Goal: Information Seeking & Learning: Understand process/instructions

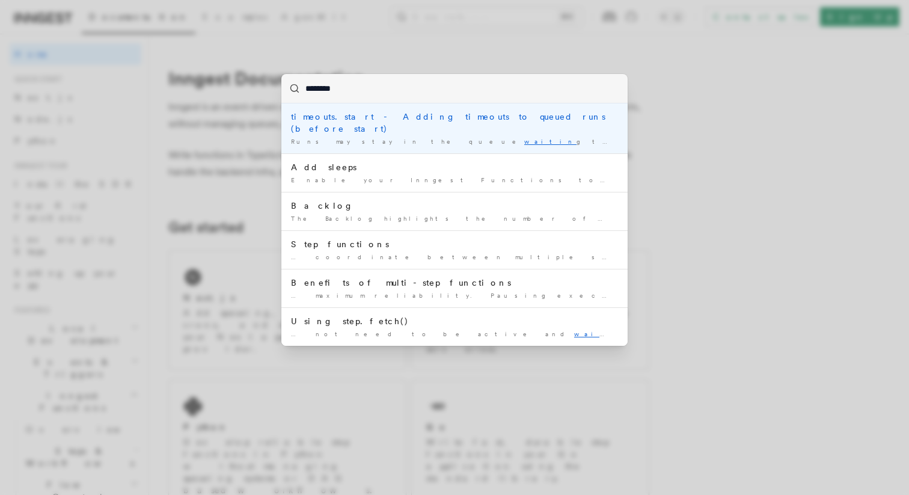
type input "*********"
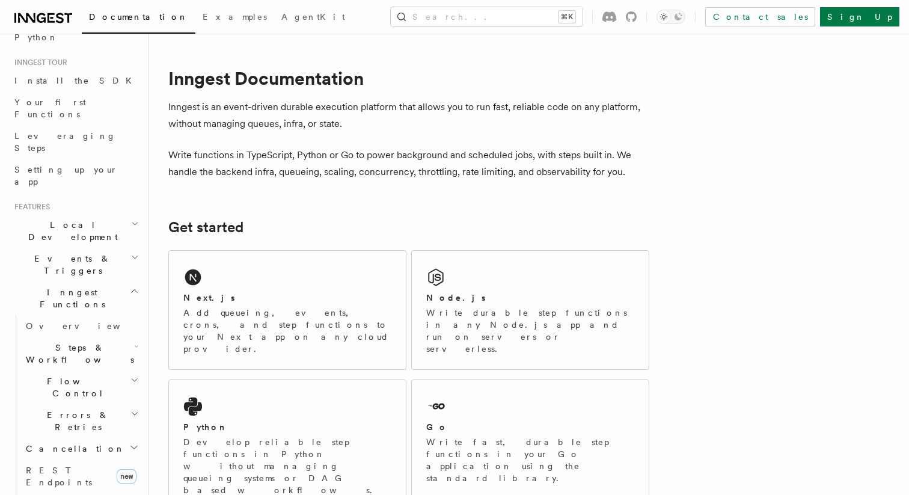
scroll to position [111, 0]
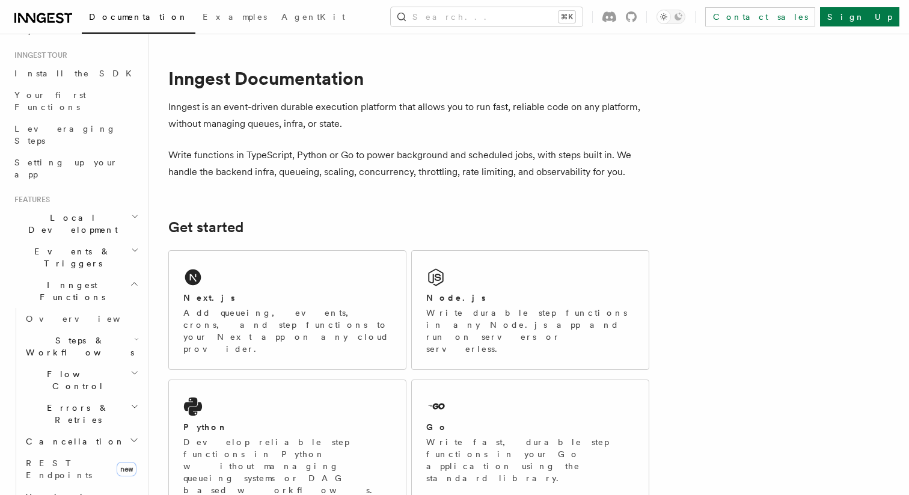
click at [115, 329] on h2 "Steps & Workflows" at bounding box center [81, 346] width 120 height 34
click at [51, 412] on span "Sleeps" at bounding box center [56, 417] width 38 height 10
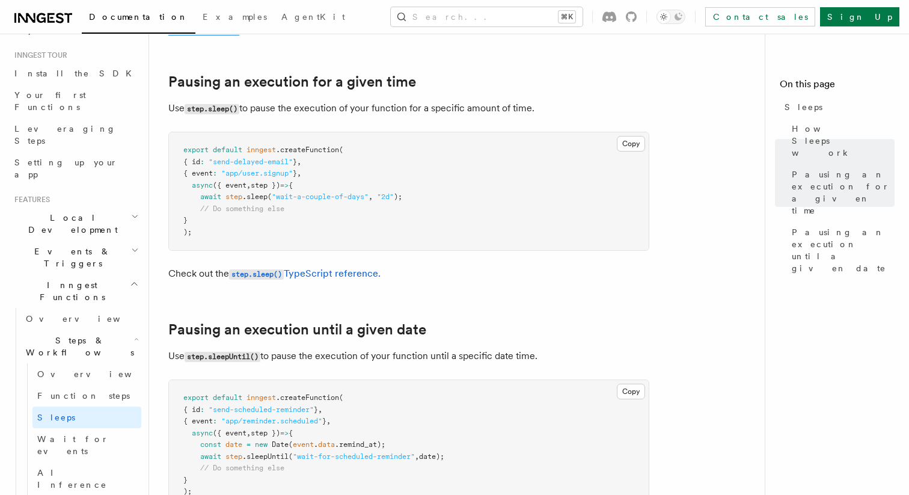
scroll to position [404, 0]
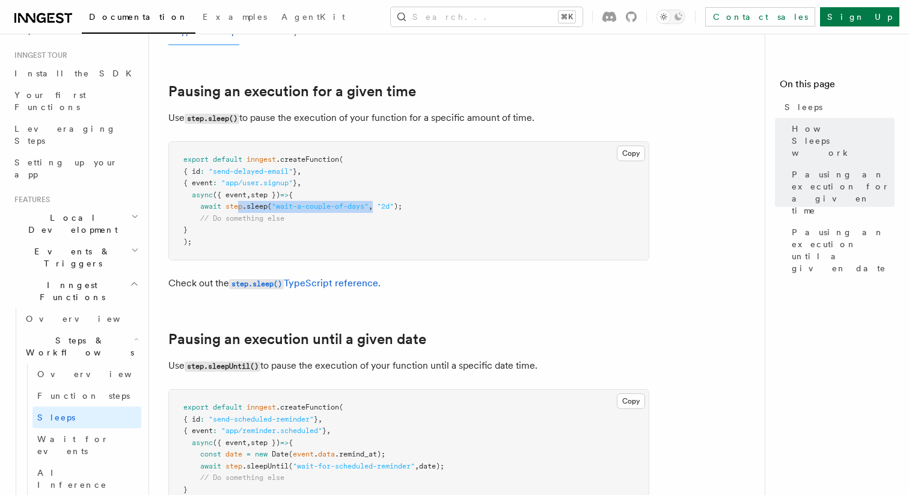
drag, startPoint x: 241, startPoint y: 209, endPoint x: 378, endPoint y: 206, distance: 137.1
click at [377, 206] on span "await step .sleep ( "wait-a-couple-of-days" , "2d" );" at bounding box center [292, 206] width 219 height 8
click at [455, 207] on pre "export default inngest .createFunction ( { id : "send-delayed-email" } , { even…" at bounding box center [409, 201] width 480 height 118
click at [99, 428] on link "Wait for events" at bounding box center [86, 445] width 109 height 34
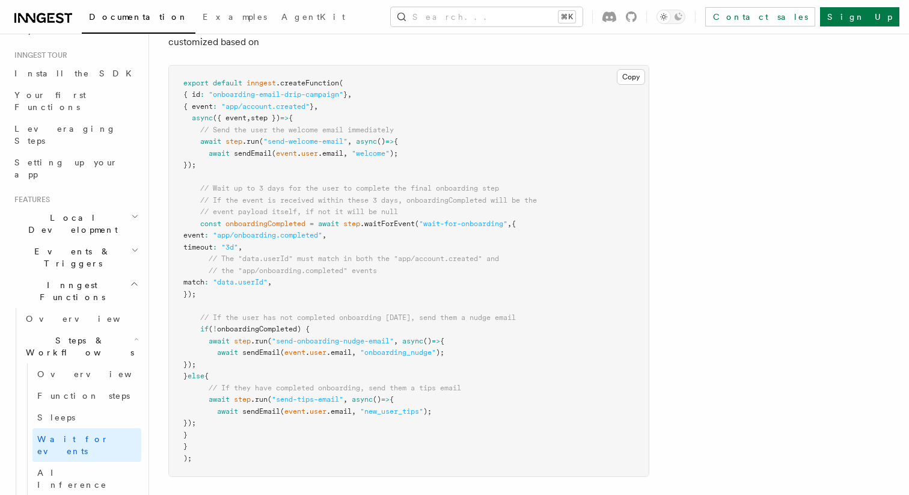
scroll to position [620, 0]
drag, startPoint x: 227, startPoint y: 191, endPoint x: 510, endPoint y: 192, distance: 282.5
click at [510, 192] on pre "export default inngest .createFunction ( { id : "onboarding-email-drip-campaign…" at bounding box center [409, 270] width 480 height 411
click at [348, 204] on span "// If the event is received within these 3 days, onboardingCompleted will be the" at bounding box center [368, 199] width 337 height 8
drag, startPoint x: 353, startPoint y: 203, endPoint x: 528, endPoint y: 202, distance: 174.3
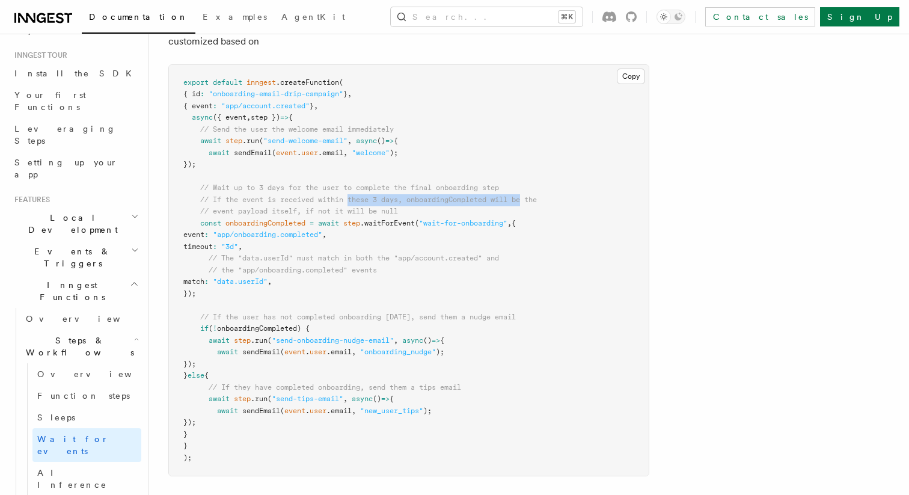
click at [528, 202] on span "// If the event is received within these 3 days, onboardingCompleted will be the" at bounding box center [368, 199] width 337 height 8
click at [439, 225] on span ""wait-for-onboarding"" at bounding box center [463, 223] width 88 height 8
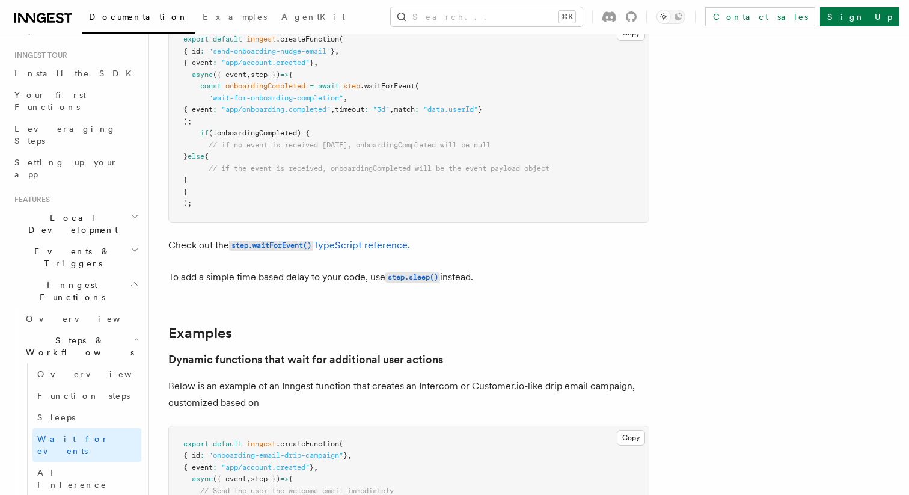
scroll to position [258, 0]
click at [284, 248] on code "step.waitForEvent()" at bounding box center [271, 247] width 84 height 10
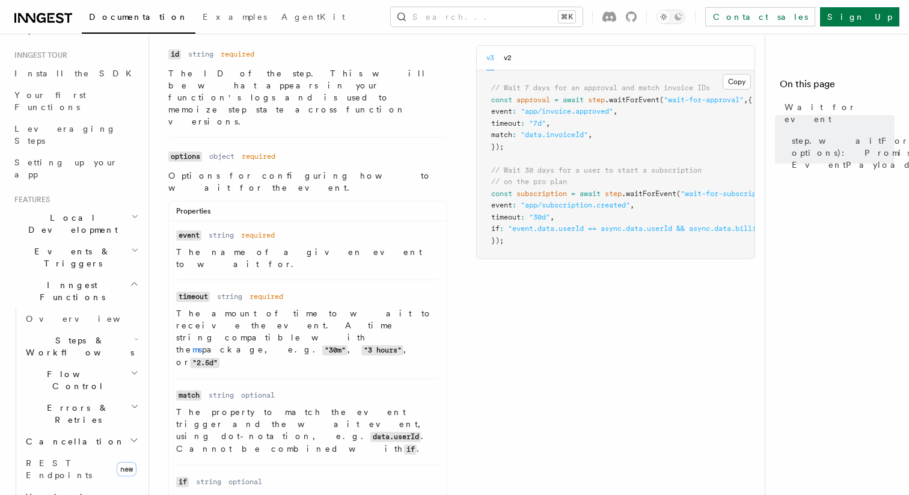
scroll to position [103, 0]
drag, startPoint x: 190, startPoint y: 255, endPoint x: 341, endPoint y: 254, distance: 151.5
click at [344, 306] on p "The amount of time to wait to receive the event. A time string compatible with …" at bounding box center [307, 336] width 263 height 61
click at [335, 405] on p "The property to match the event trigger and the wait event, using dot-notation,…" at bounding box center [307, 429] width 263 height 49
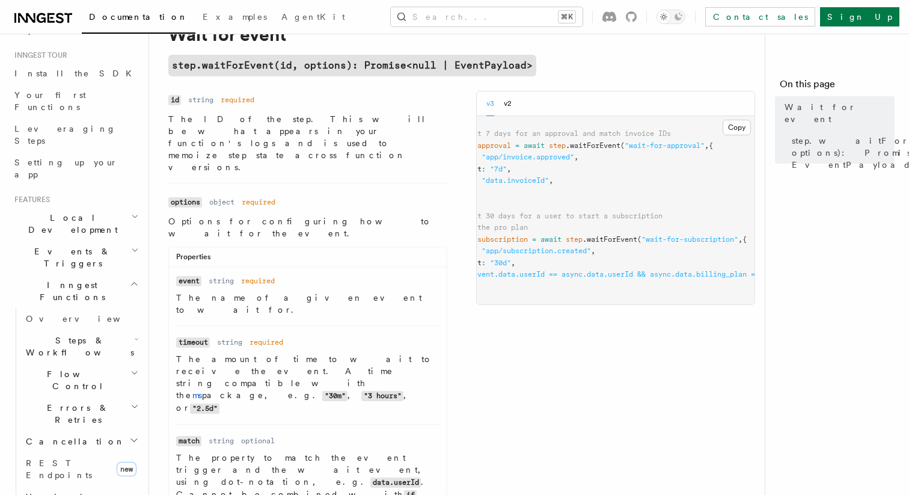
scroll to position [0, 40]
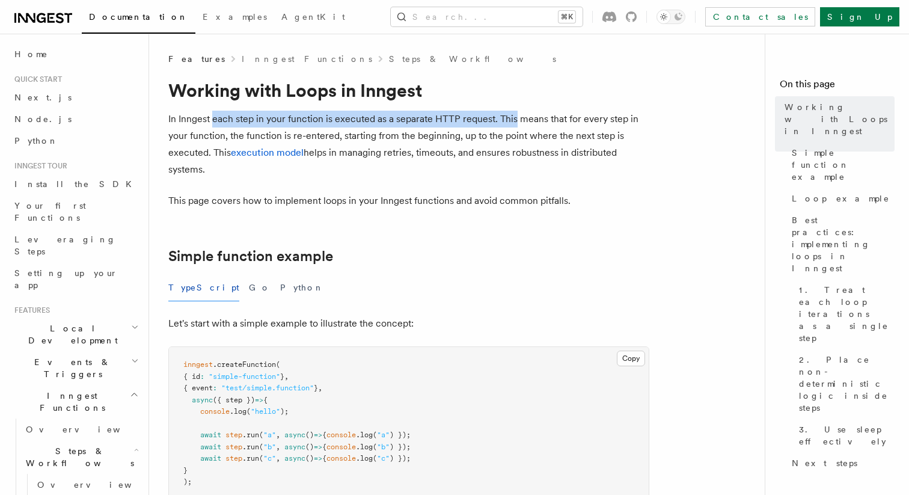
drag, startPoint x: 214, startPoint y: 121, endPoint x: 515, endPoint y: 117, distance: 300.6
click at [515, 118] on p "In Inngest each step in your function is executed as a separate HTTP request. T…" at bounding box center [408, 144] width 481 height 67
click at [515, 117] on p "In Inngest each step in your function is executed as a separate HTTP request. T…" at bounding box center [408, 144] width 481 height 67
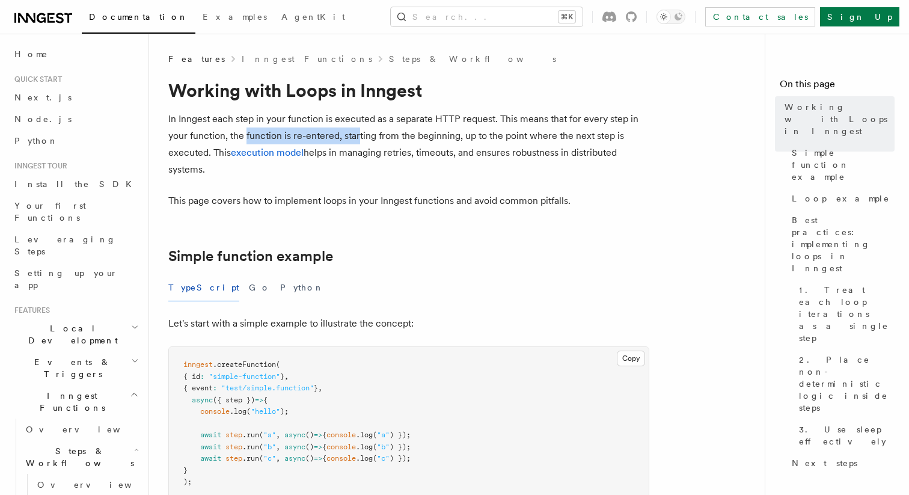
drag, startPoint x: 246, startPoint y: 139, endPoint x: 358, endPoint y: 139, distance: 111.8
click at [358, 139] on p "In Inngest each step in your function is executed as a separate HTTP request. T…" at bounding box center [408, 144] width 481 height 67
click at [373, 137] on p "In Inngest each step in your function is executed as a separate HTTP request. T…" at bounding box center [408, 144] width 481 height 67
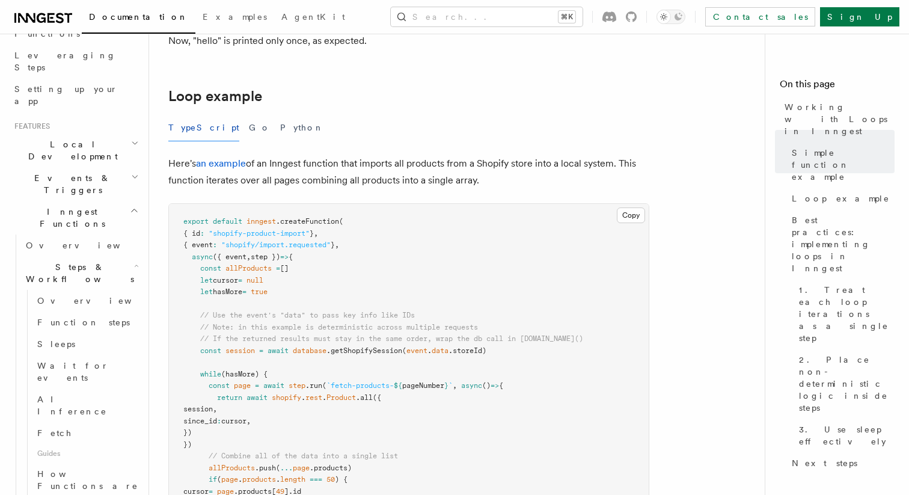
scroll to position [1078, 0]
